Goal: Navigation & Orientation: Find specific page/section

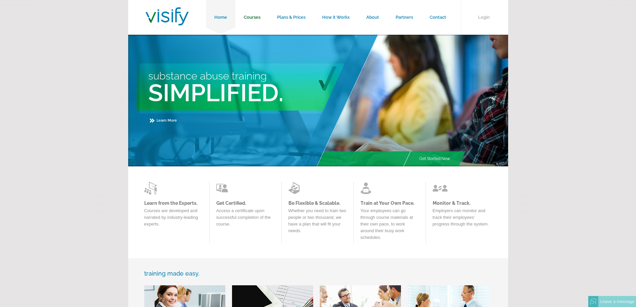
type input "[EMAIL_ADDRESS][DOMAIN_NAME]"
click at [251, 14] on link "Courses" at bounding box center [252, 17] width 33 height 35
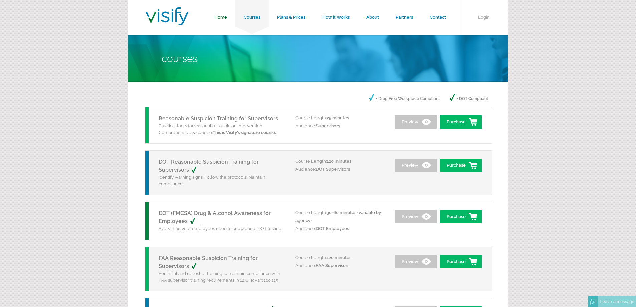
click at [225, 18] on link "Home" at bounding box center [220, 17] width 29 height 35
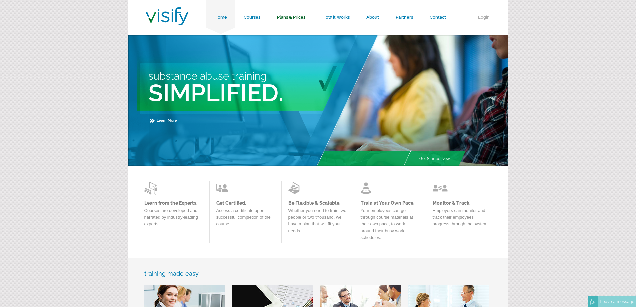
click at [290, 17] on link "Plans & Prices" at bounding box center [291, 17] width 45 height 35
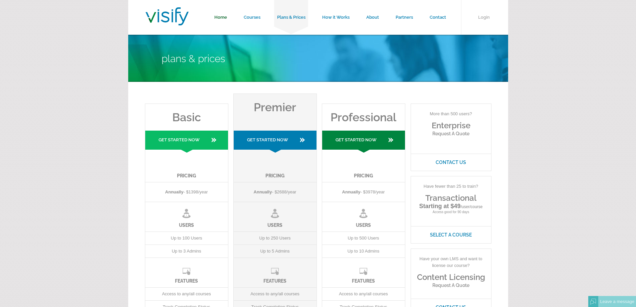
click at [224, 18] on link "Home" at bounding box center [220, 17] width 29 height 35
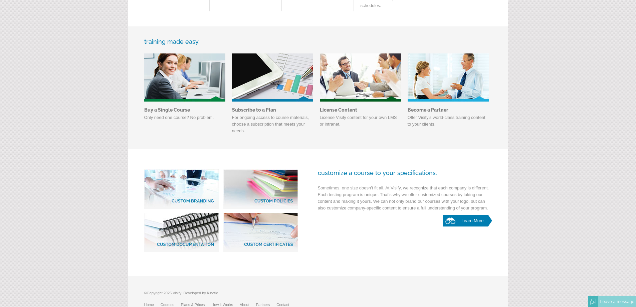
scroll to position [262, 0]
